Goal: Task Accomplishment & Management: Complete application form

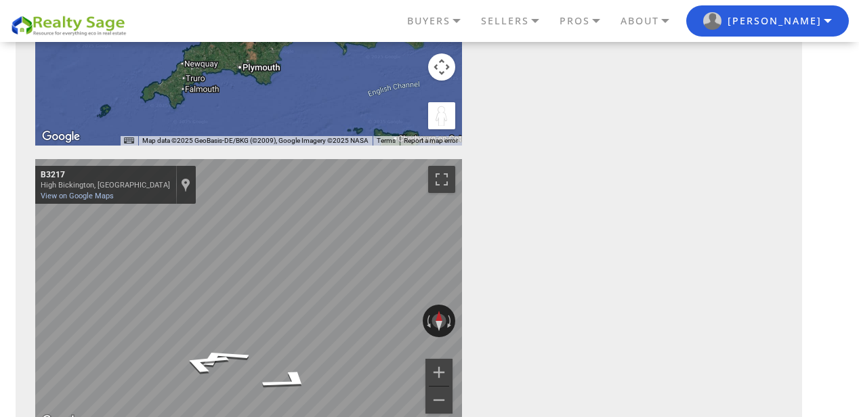
scroll to position [451, 0]
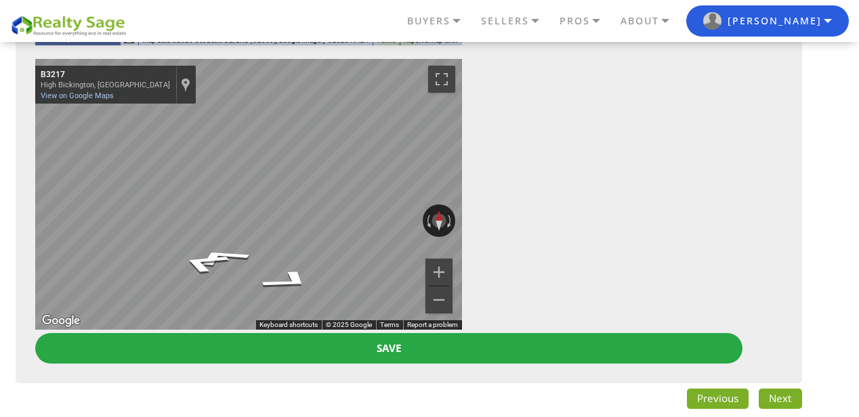
click at [787, 398] on link "Next" at bounding box center [779, 399] width 43 height 20
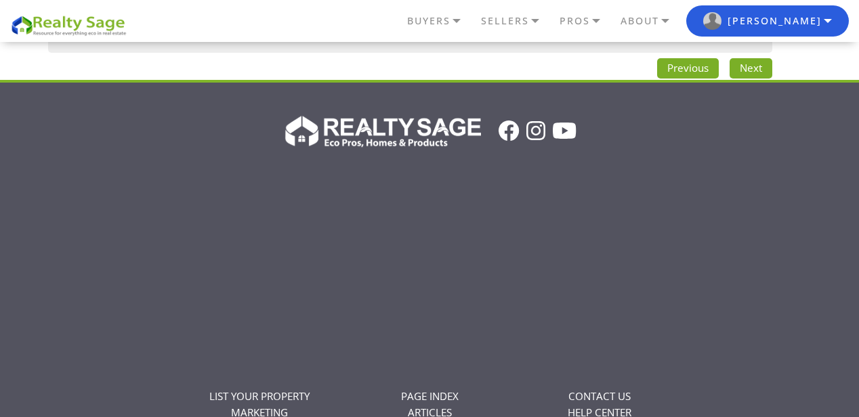
scroll to position [1138, 0]
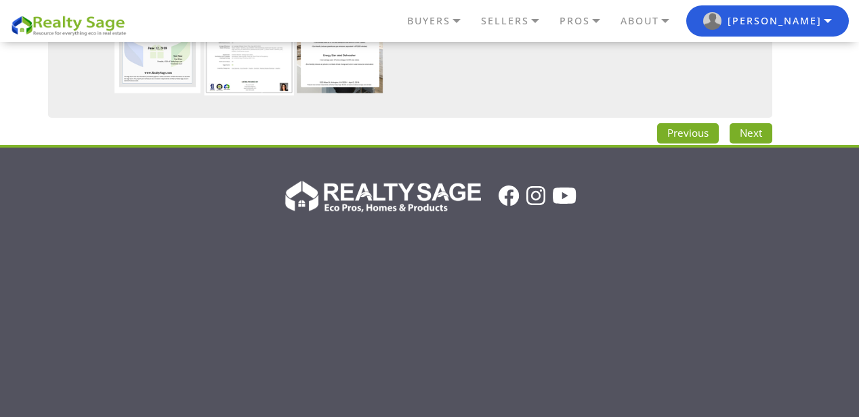
click at [757, 137] on link "Next" at bounding box center [750, 133] width 43 height 20
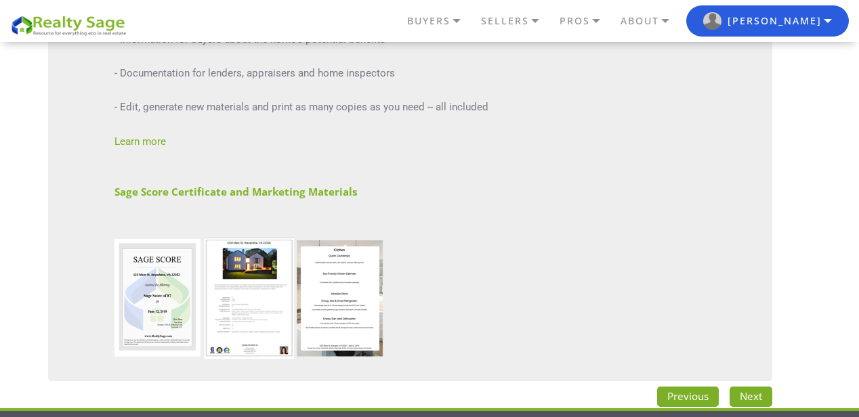
scroll to position [264, 0]
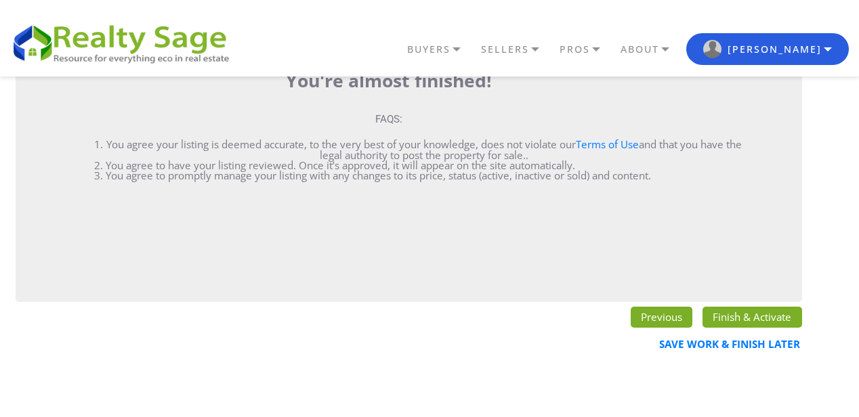
scroll to position [180, 0]
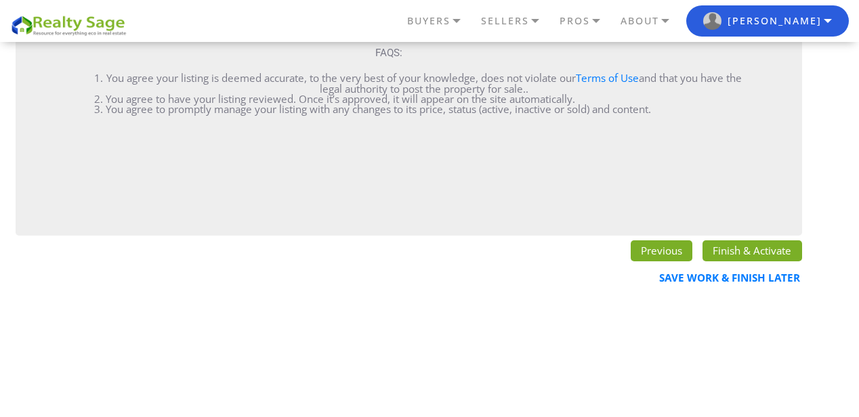
click at [723, 250] on link "Finish & Activate" at bounding box center [751, 250] width 99 height 20
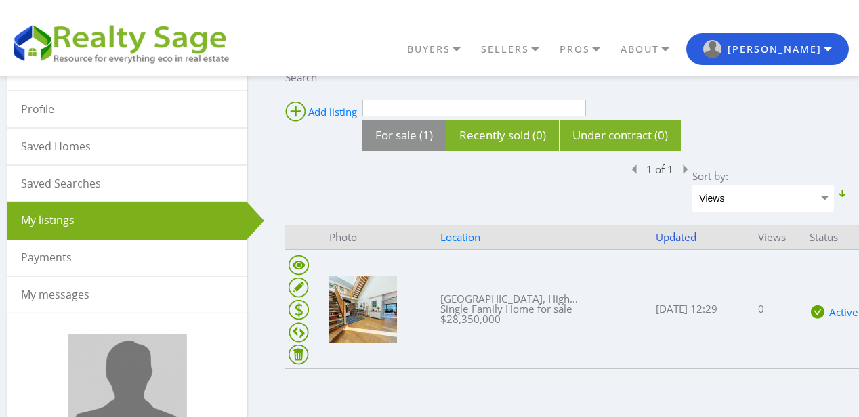
scroll to position [135, 0]
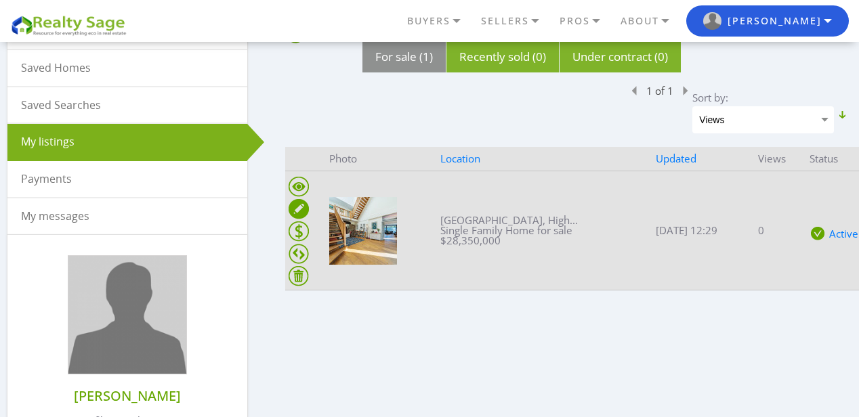
click at [301, 206] on ins at bounding box center [298, 209] width 20 height 20
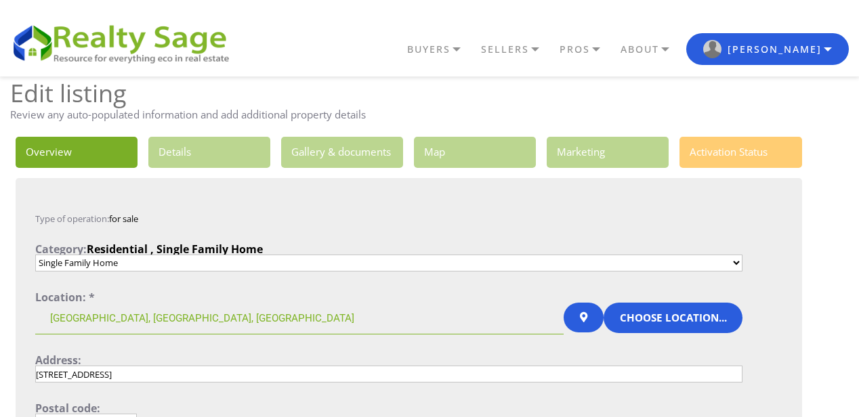
click at [297, 150] on link "3. Gallery & documents" at bounding box center [342, 152] width 123 height 31
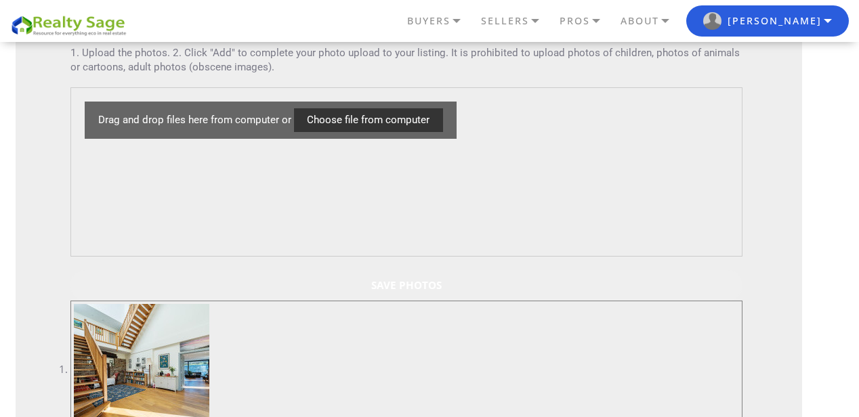
scroll to position [361, 0]
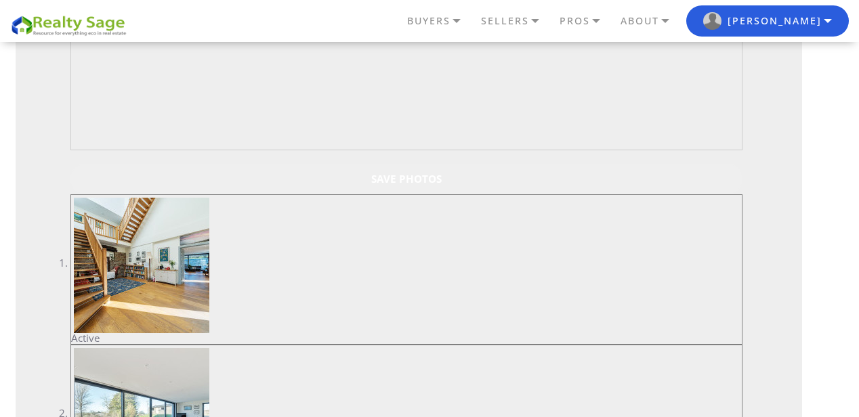
click at [85, 339] on font "Active" at bounding box center [85, 338] width 29 height 14
click at [734, 200] on div "Active" at bounding box center [406, 269] width 671 height 148
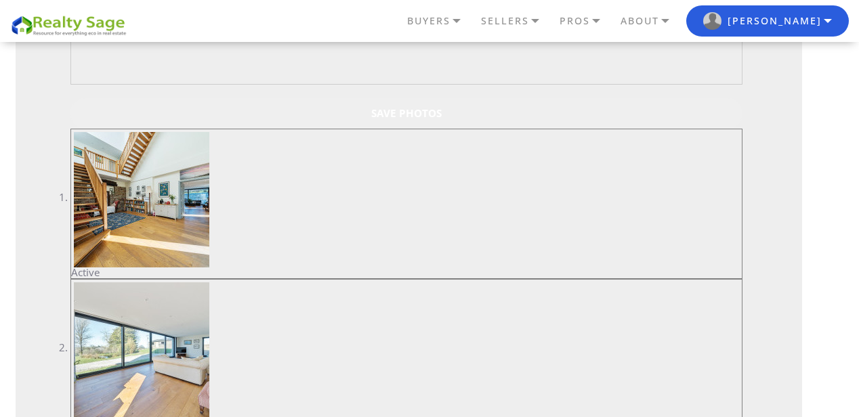
scroll to position [496, 0]
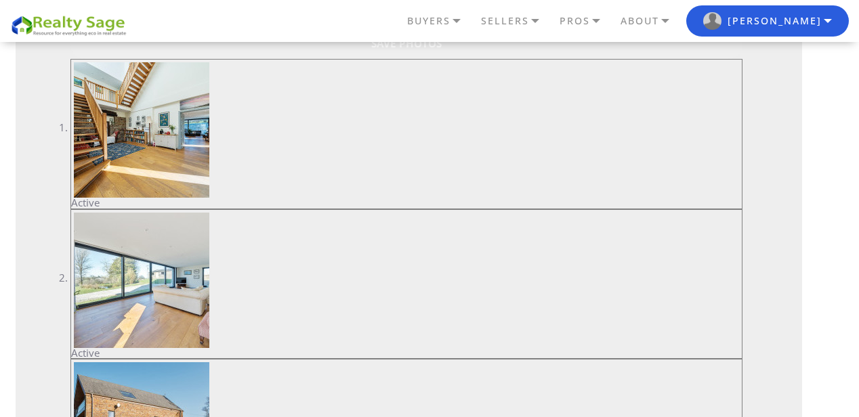
click at [90, 353] on font "Active" at bounding box center [85, 353] width 29 height 14
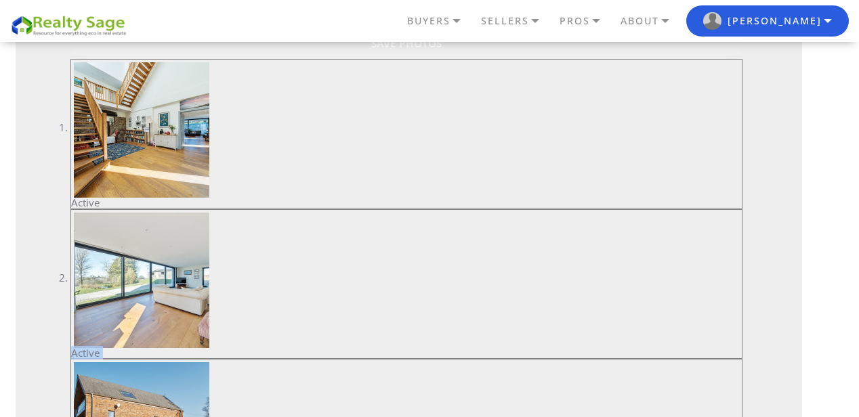
drag, startPoint x: 90, startPoint y: 353, endPoint x: 86, endPoint y: 280, distance: 72.6
click at [86, 280] on img at bounding box center [141, 280] width 135 height 135
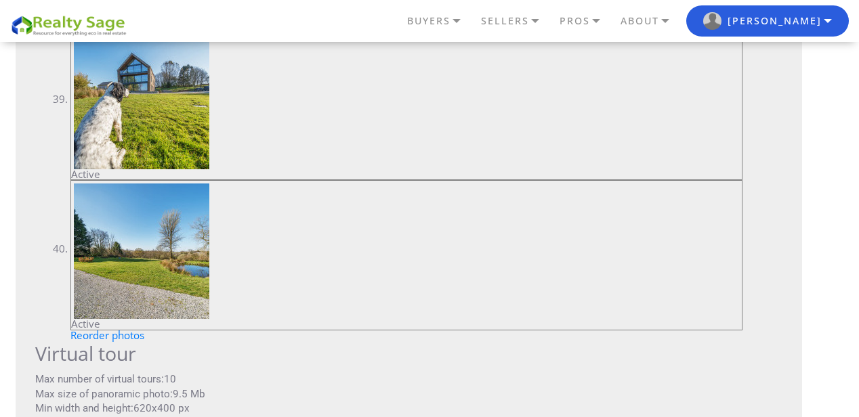
scroll to position [6182, 0]
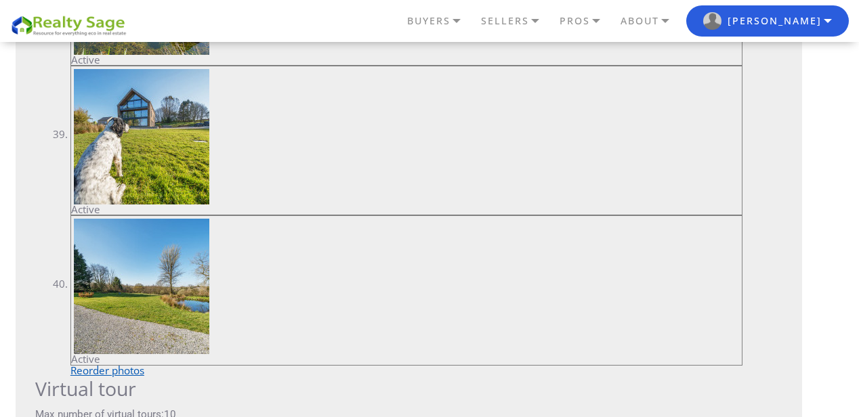
click at [122, 364] on link "Reorder photos" at bounding box center [107, 371] width 74 height 14
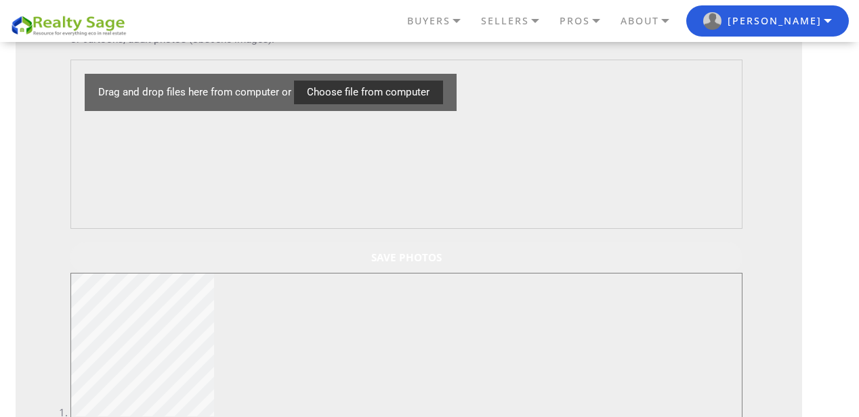
scroll to position [267, 0]
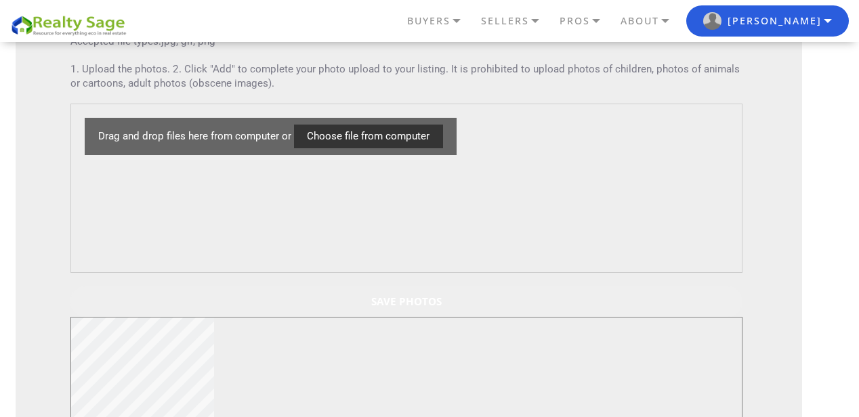
scroll to position [177, 0]
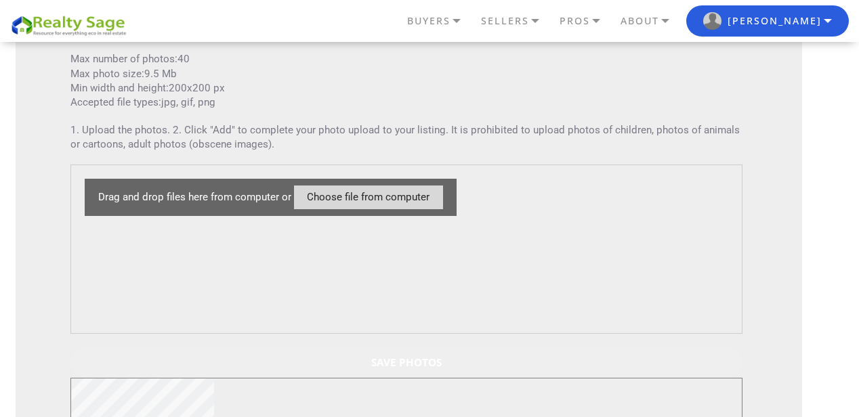
click at [337, 194] on input "file" at bounding box center [368, 198] width 149 height 24
type input "C:\fakepath\1266088 (41).jpg"
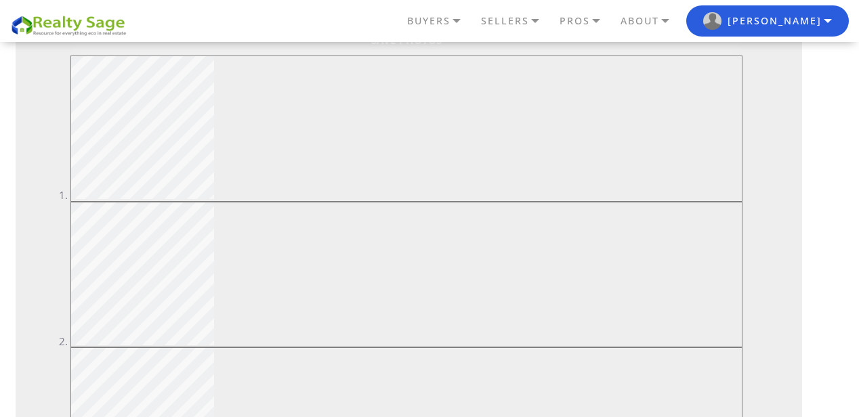
scroll to position [496, 0]
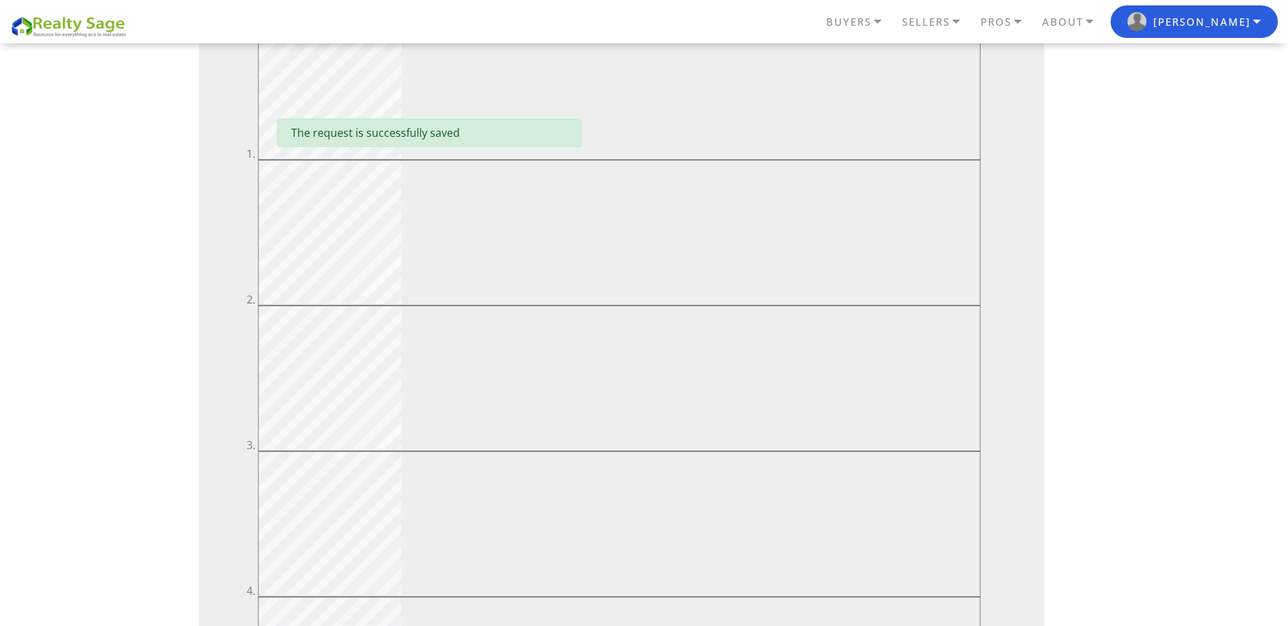
scroll to position [500, 0]
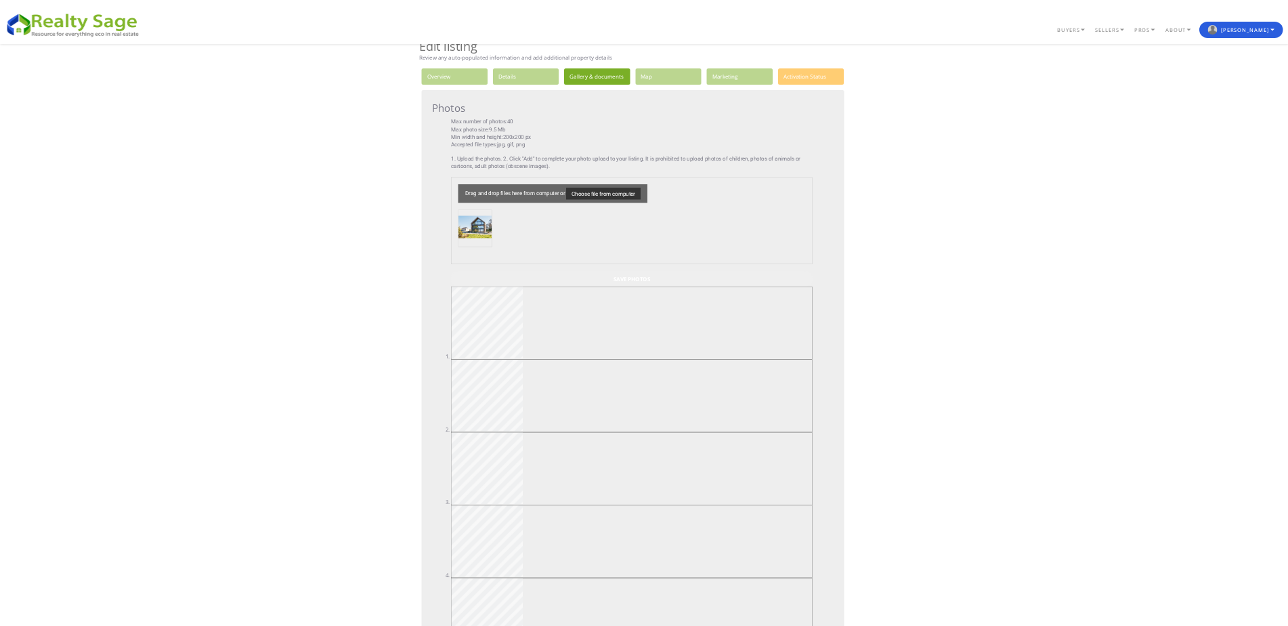
scroll to position [0, 0]
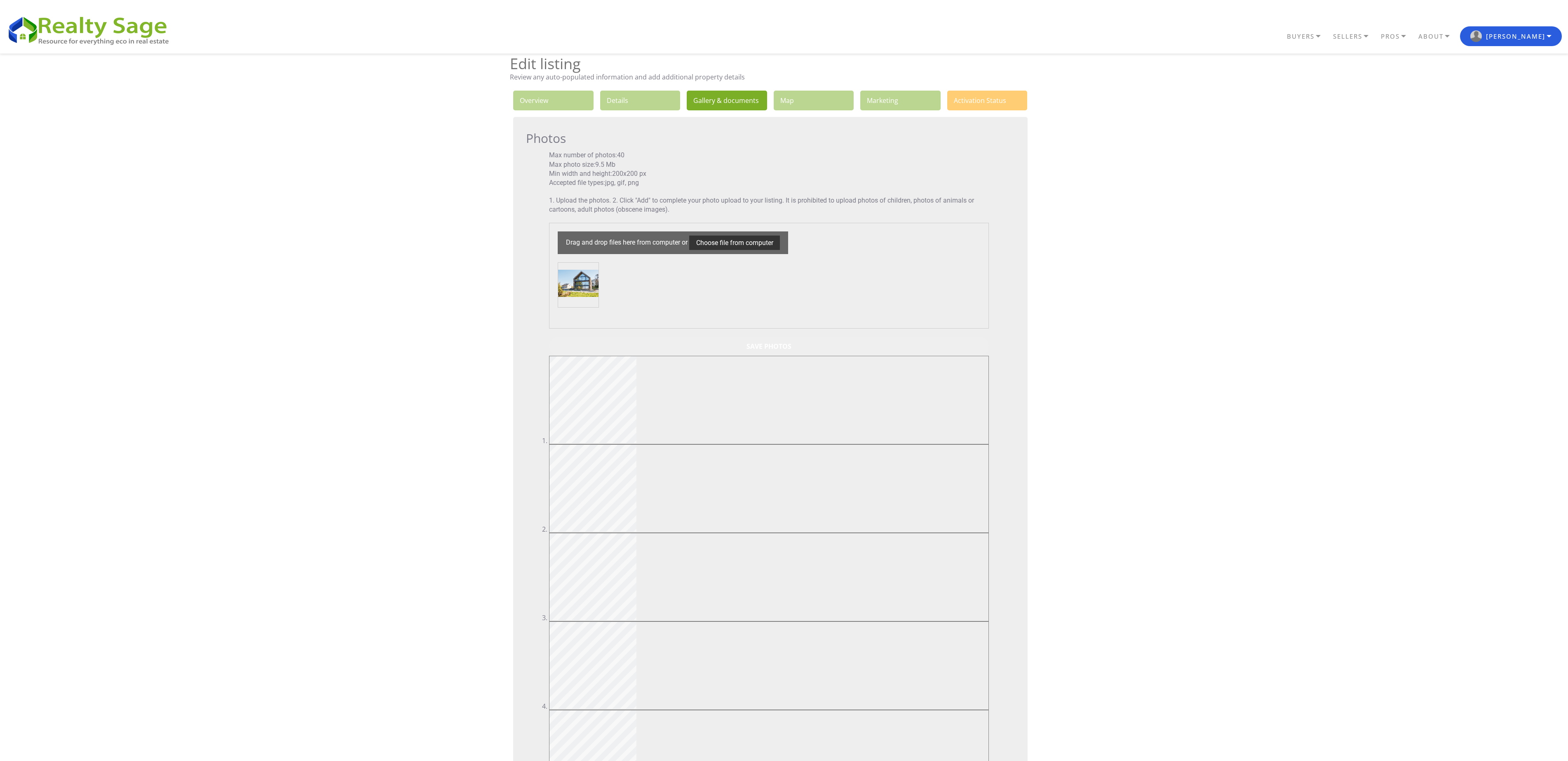
click at [522, 253] on input "Save Photos" at bounding box center [769, 346] width 440 height 19
